Goal: Find specific page/section: Find specific page/section

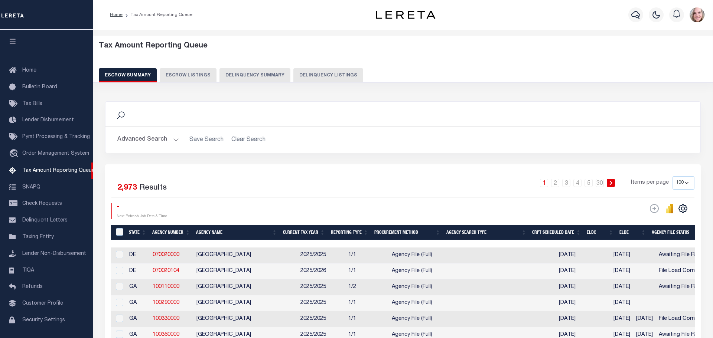
select select "100"
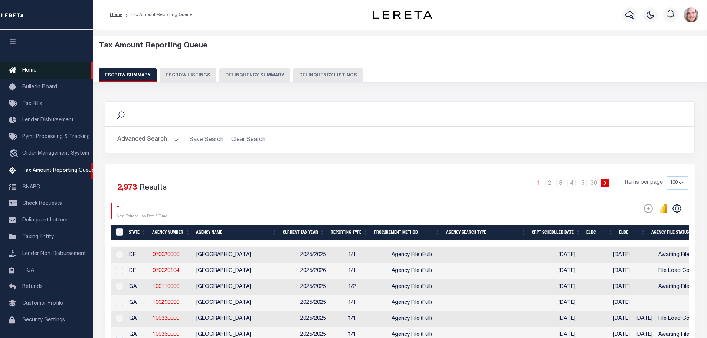
drag, startPoint x: 0, startPoint y: 0, endPoint x: 33, endPoint y: 51, distance: 61.0
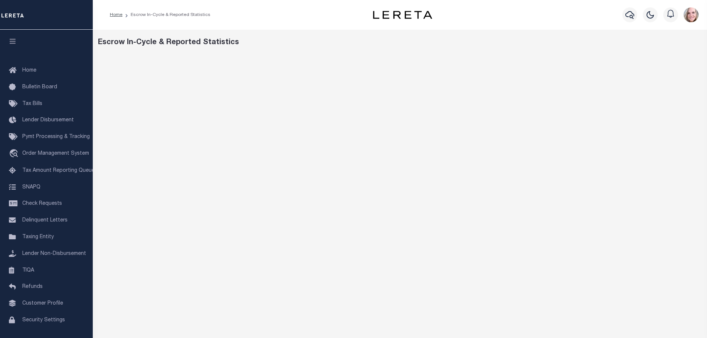
scroll to position [16, 0]
